Goal: Task Accomplishment & Management: Manage account settings

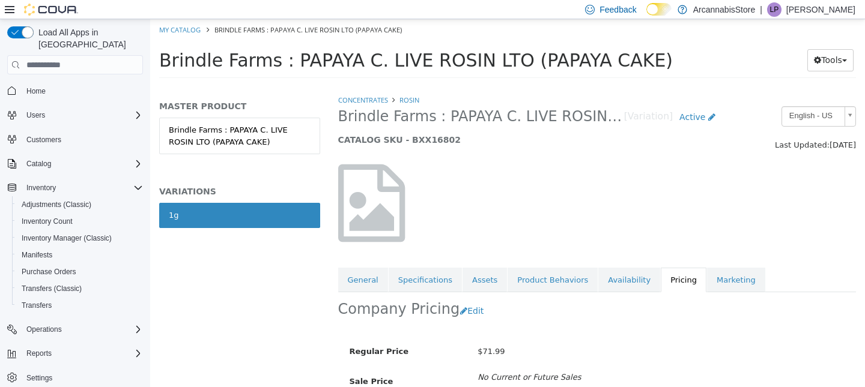
scroll to position [90, 0]
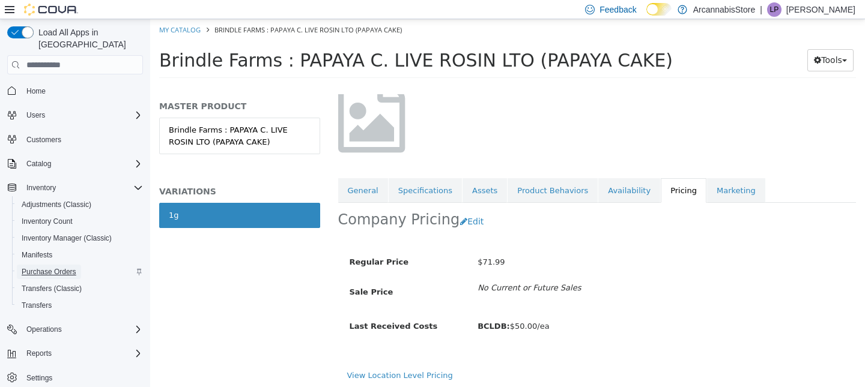
click at [58, 267] on span "Purchase Orders" at bounding box center [49, 272] width 55 height 10
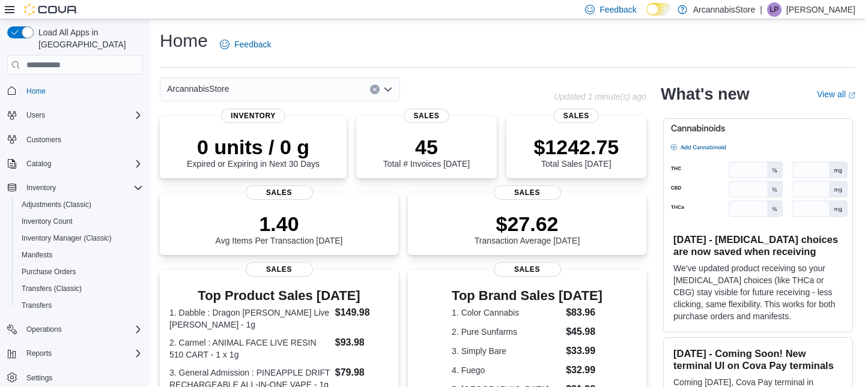
scroll to position [5, 0]
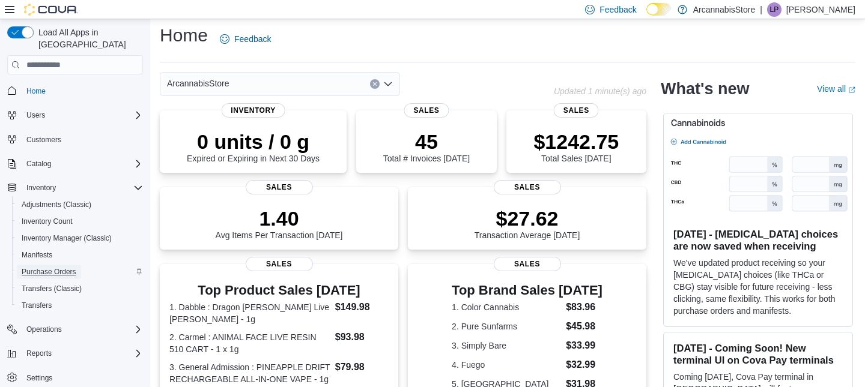
click at [52, 267] on span "Purchase Orders" at bounding box center [49, 272] width 55 height 10
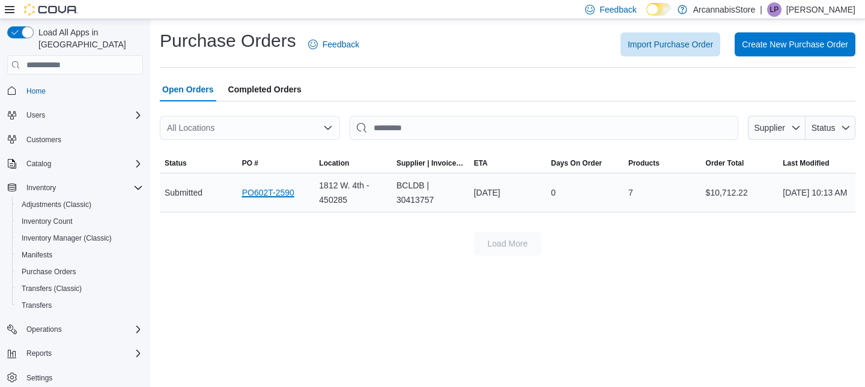
click at [266, 192] on link "PO602T-2590" at bounding box center [268, 193] width 52 height 14
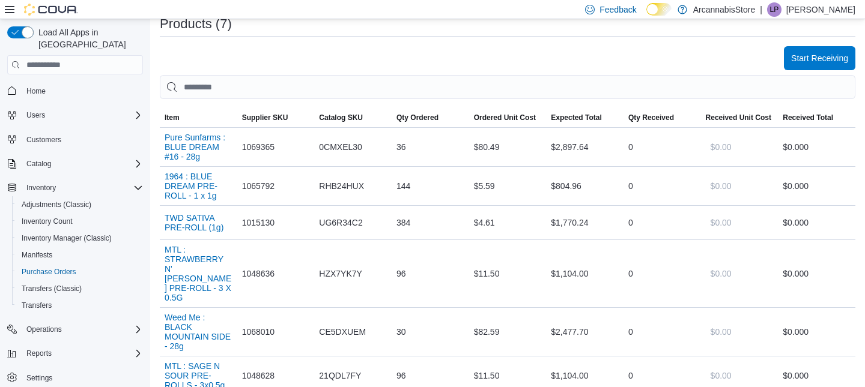
scroll to position [366, 0]
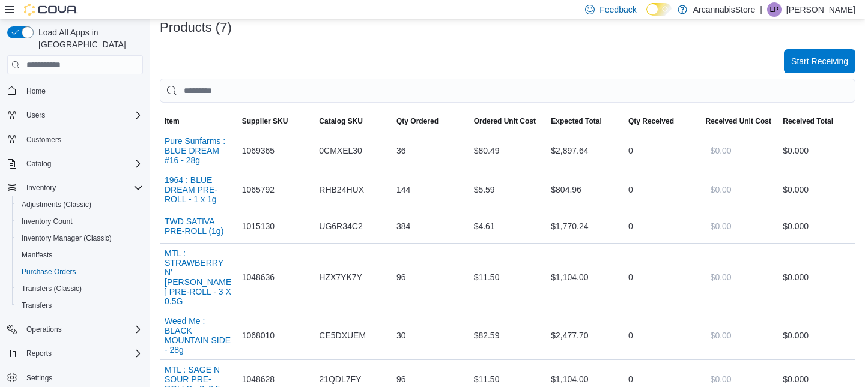
click at [801, 60] on span "Start Receiving" at bounding box center [819, 61] width 57 height 12
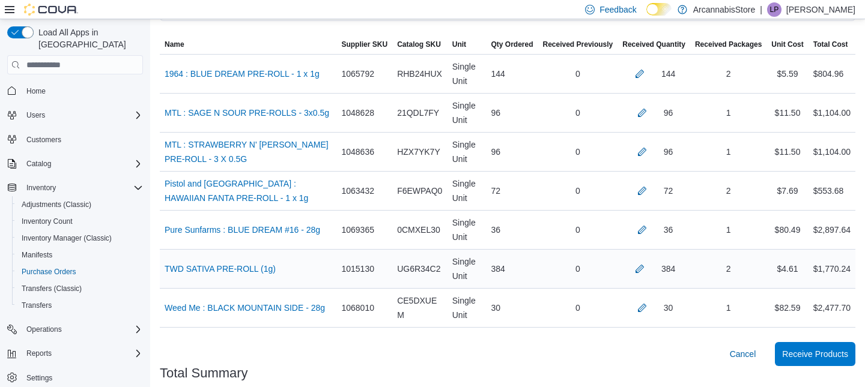
scroll to position [315, 0]
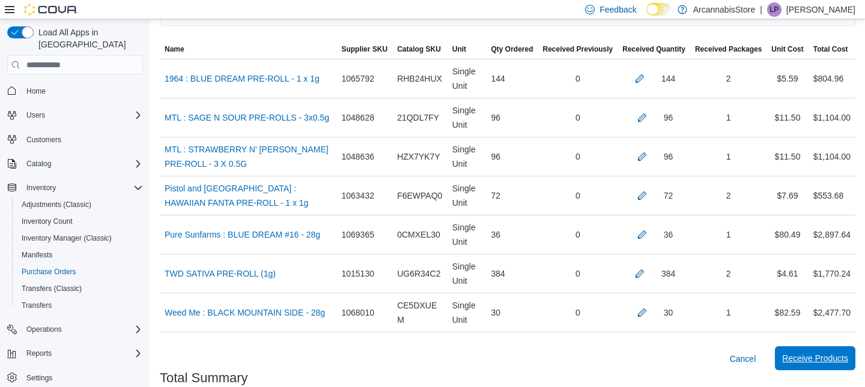
click at [806, 356] on span "Receive Products" at bounding box center [815, 359] width 66 height 12
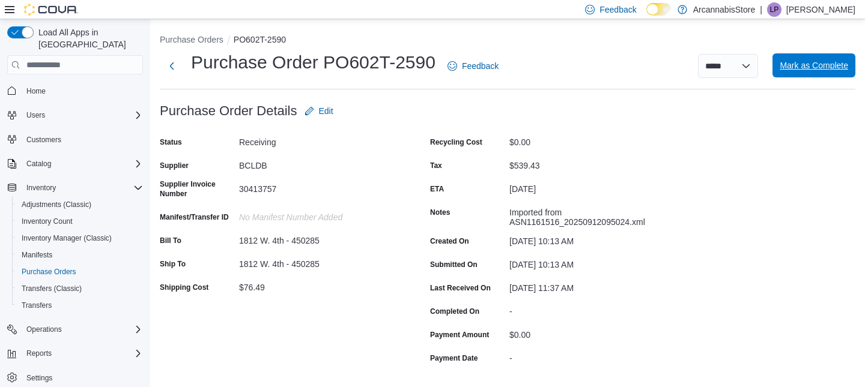
click at [818, 57] on span "Mark as Complete" at bounding box center [814, 65] width 68 height 24
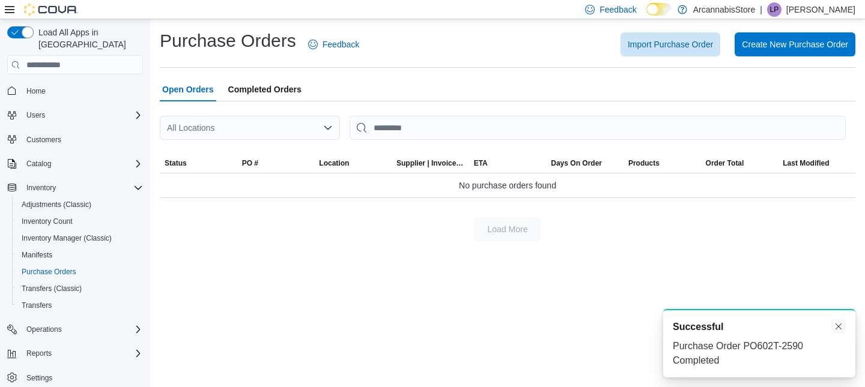
click at [840, 328] on button "Dismiss toast" at bounding box center [838, 327] width 14 height 14
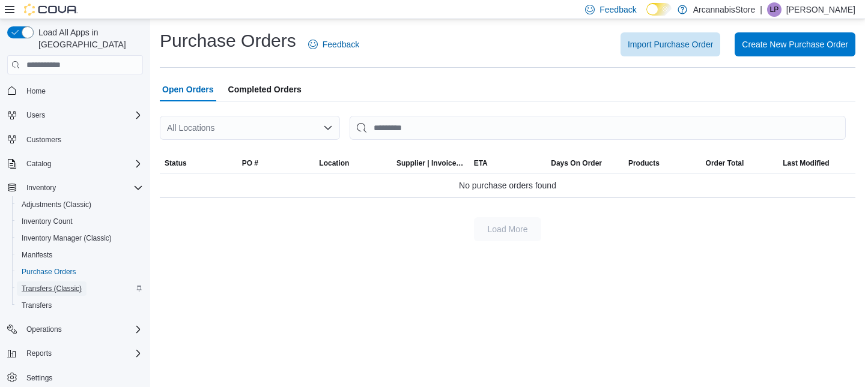
click at [67, 284] on span "Transfers (Classic)" at bounding box center [52, 289] width 60 height 10
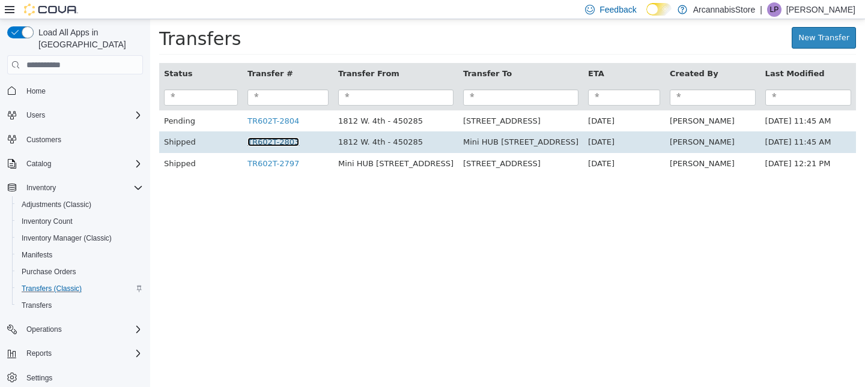
click at [247, 141] on link "TR602T-2803" at bounding box center [273, 142] width 52 height 9
